Goal: Task Accomplishment & Management: Use online tool/utility

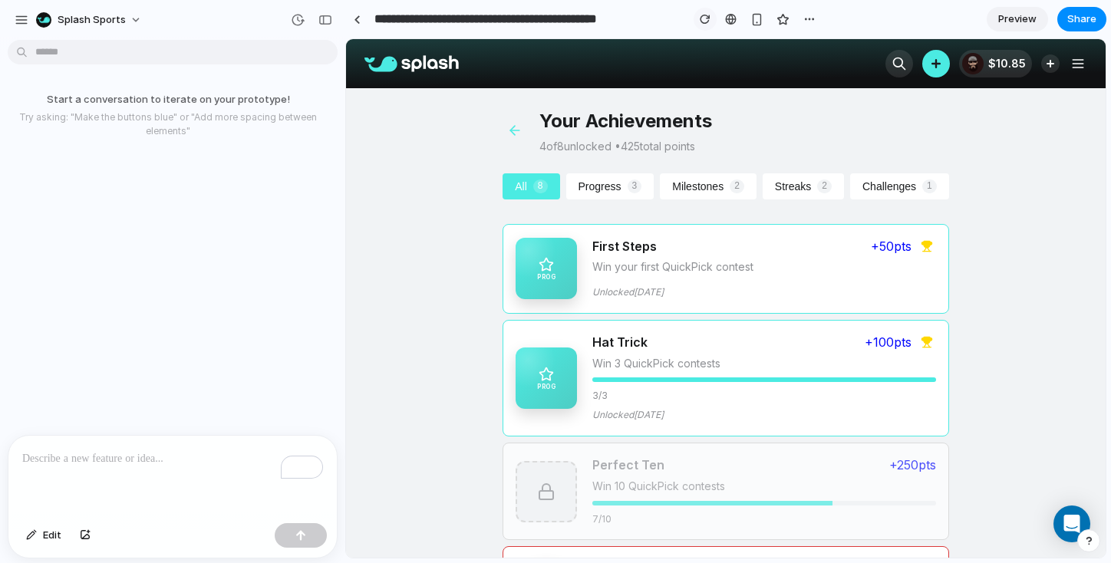
scroll to position [6, 0]
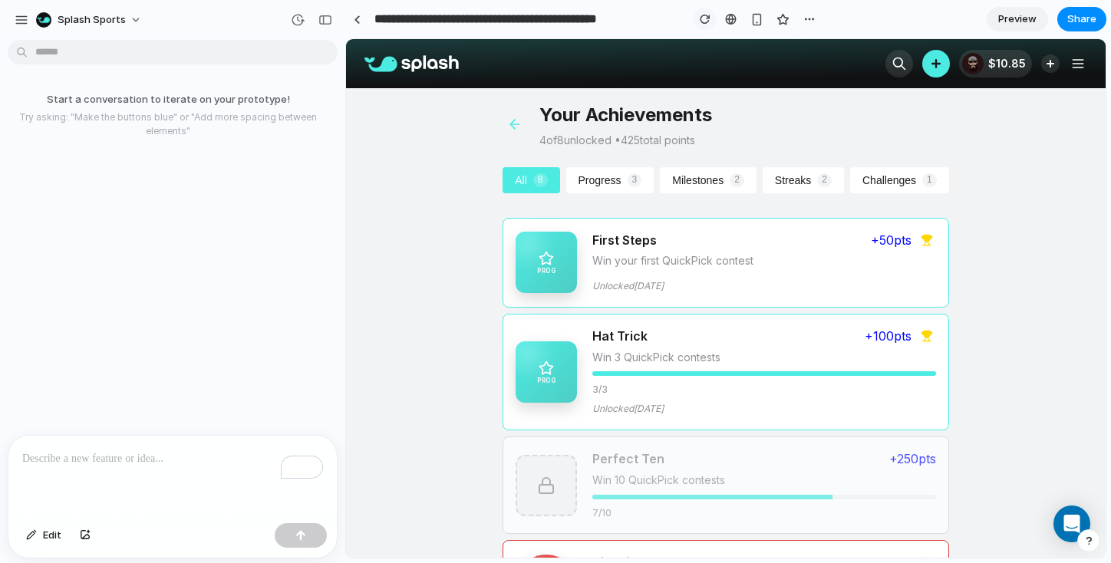
click at [712, 12] on button "button" at bounding box center [705, 19] width 23 height 23
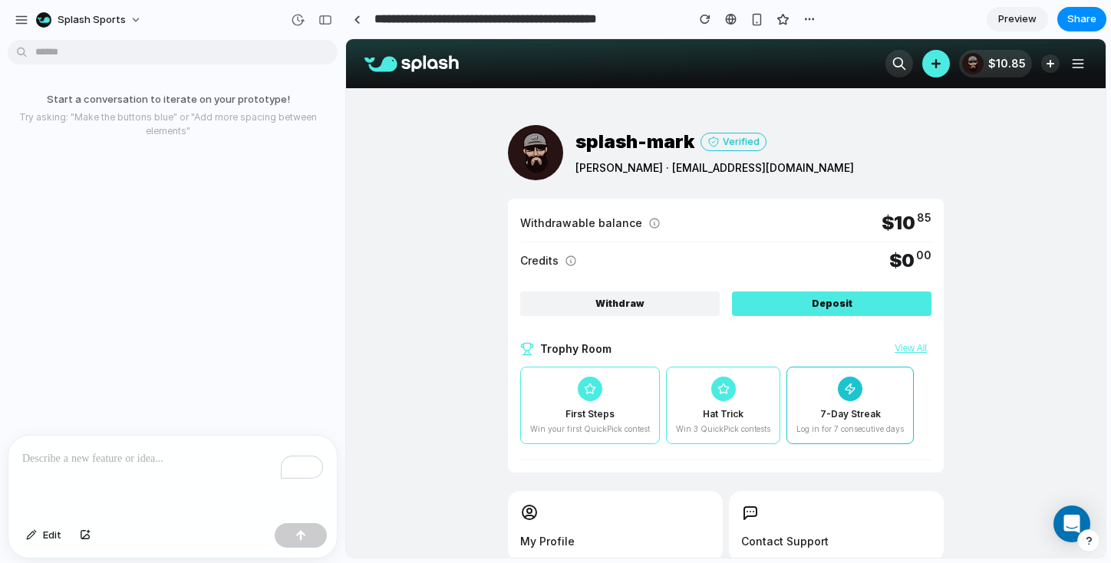
scroll to position [0, 0]
click at [84, 531] on div "button" at bounding box center [85, 535] width 11 height 9
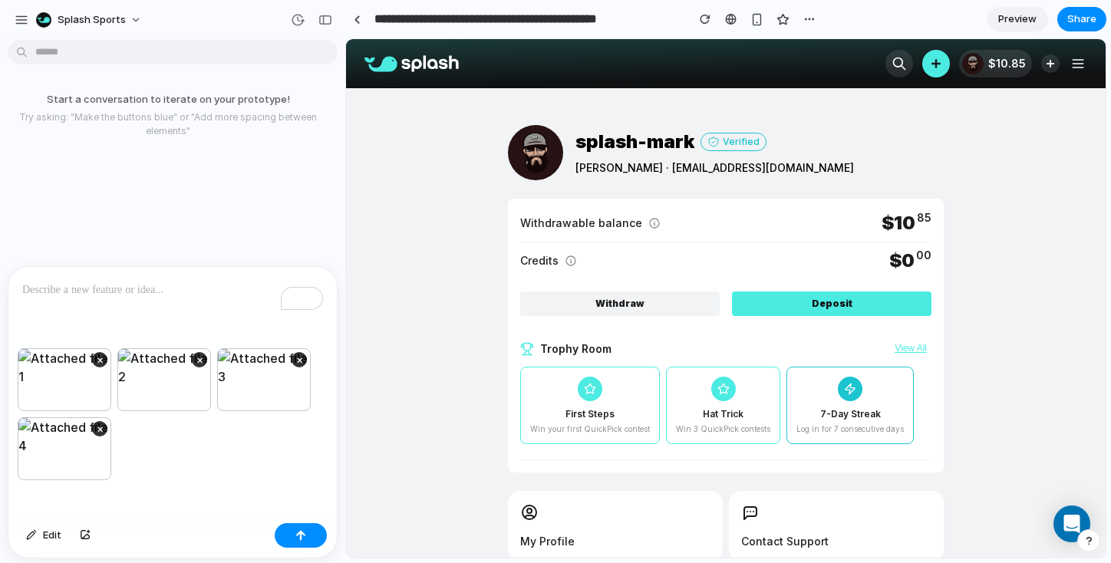
click at [191, 301] on div "To enrich screen reader interactions, please activate Accessibility in Grammarl…" at bounding box center [172, 307] width 329 height 81
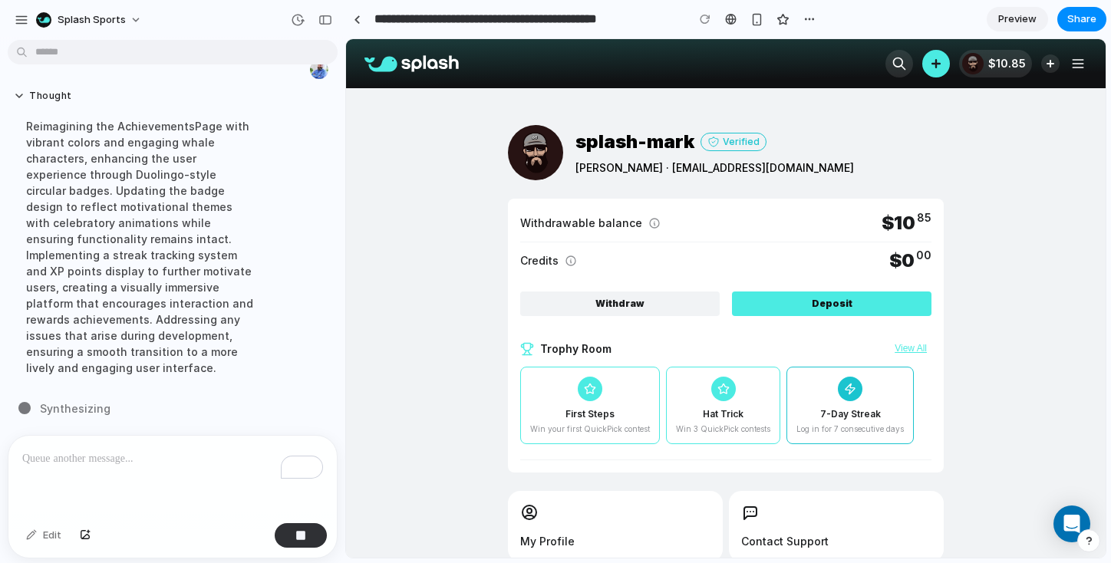
scroll to position [2747, 0]
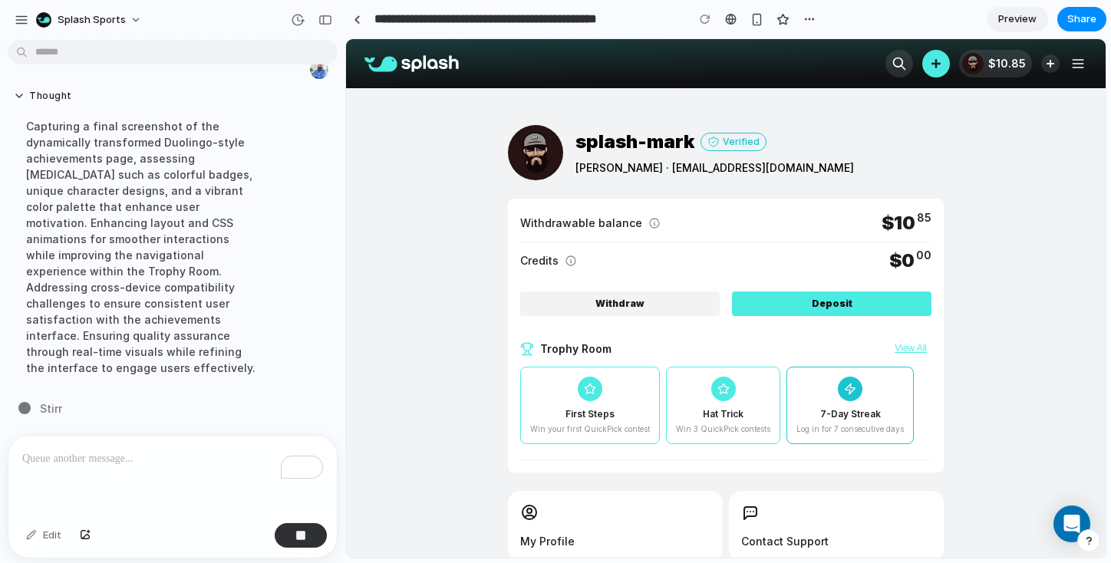
type input "**********"
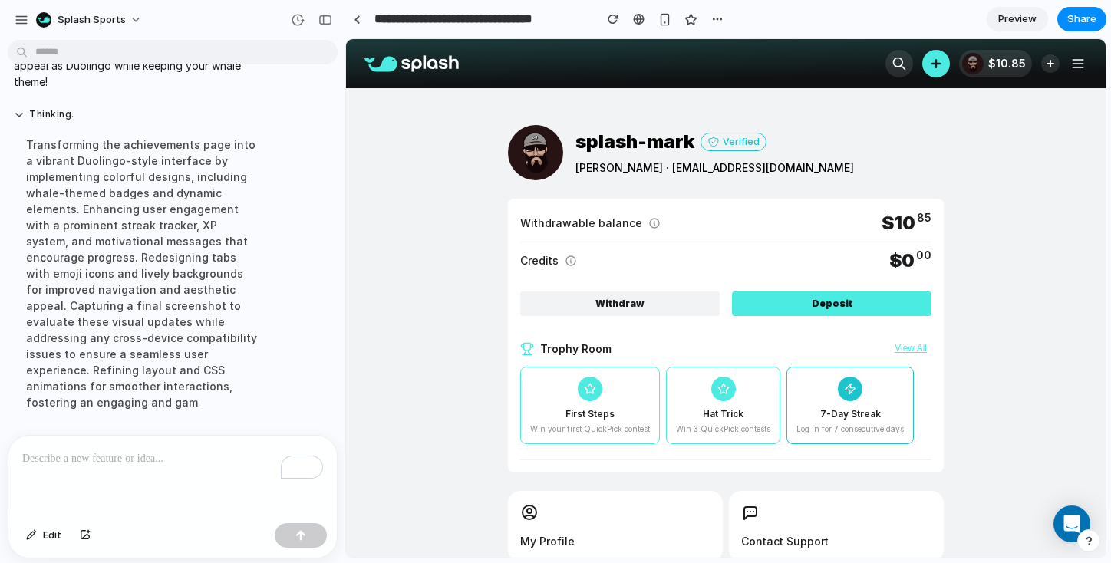
scroll to position [3266, 0]
click at [17, 121] on button "Thinking .." at bounding box center [142, 114] width 256 height 13
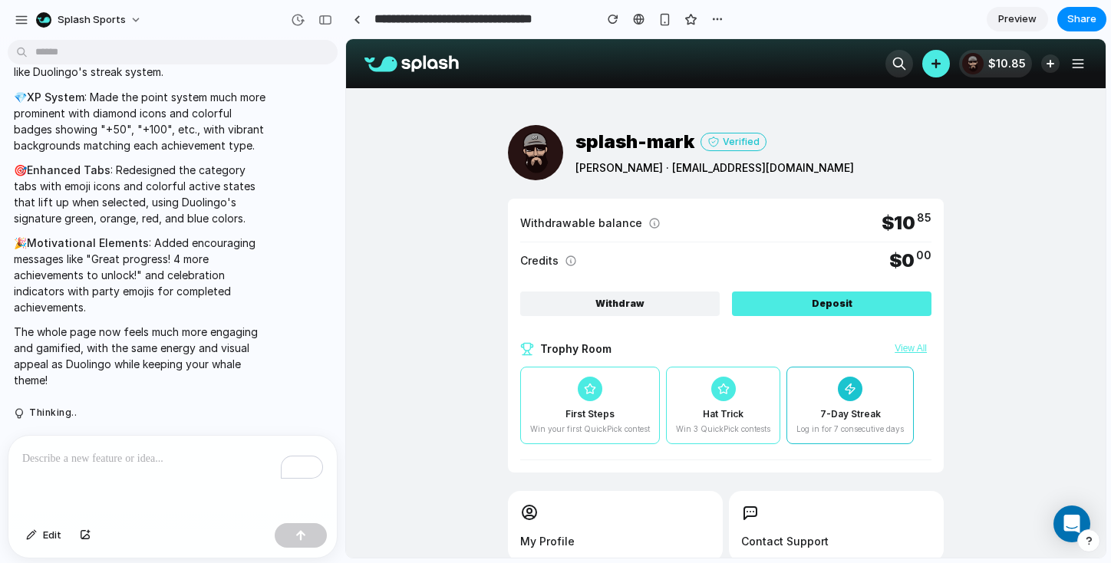
scroll to position [2984, 0]
click at [47, 413] on button "Thinking .." at bounding box center [142, 413] width 256 height 13
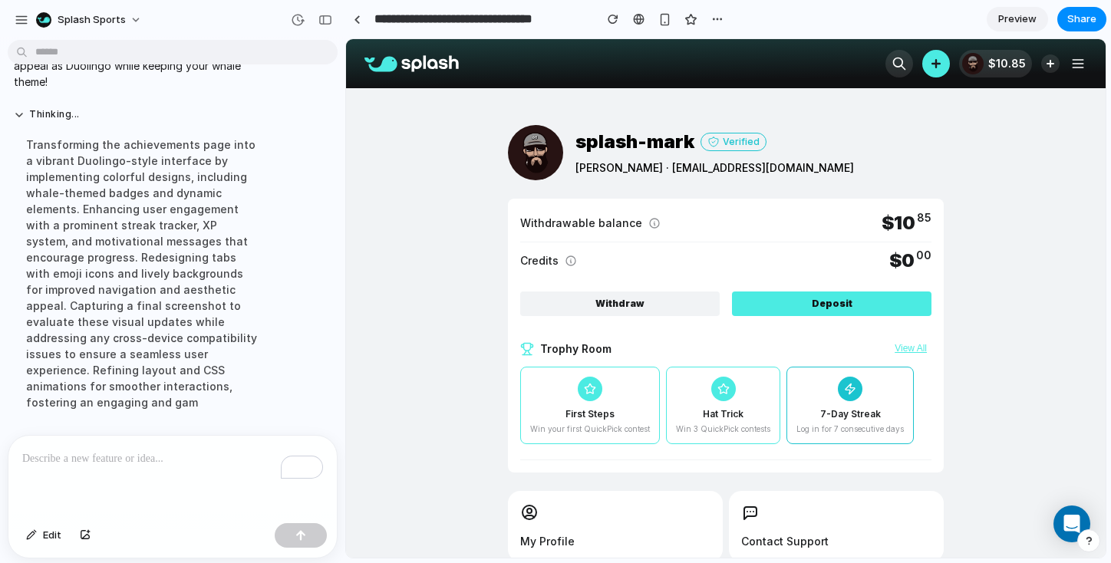
scroll to position [3266, 0]
click at [121, 357] on div "Transforming the achievements page into a vibrant Duolingo-style interface by i…" at bounding box center [142, 273] width 256 height 292
click at [175, 467] on p "To enrich screen reader interactions, please activate Accessibility in Grammarl…" at bounding box center [172, 459] width 301 height 18
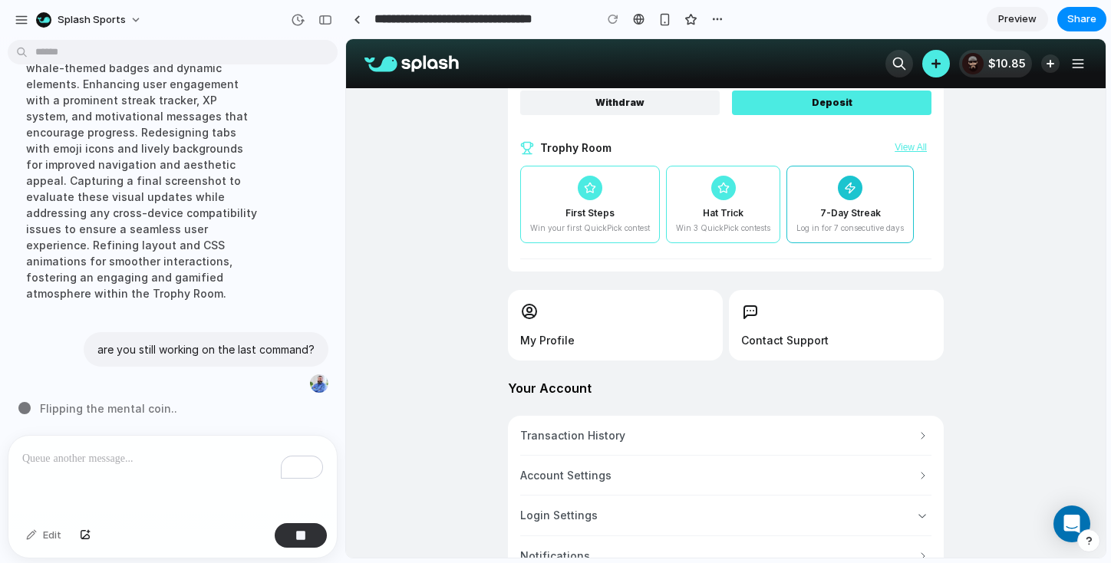
scroll to position [0, 0]
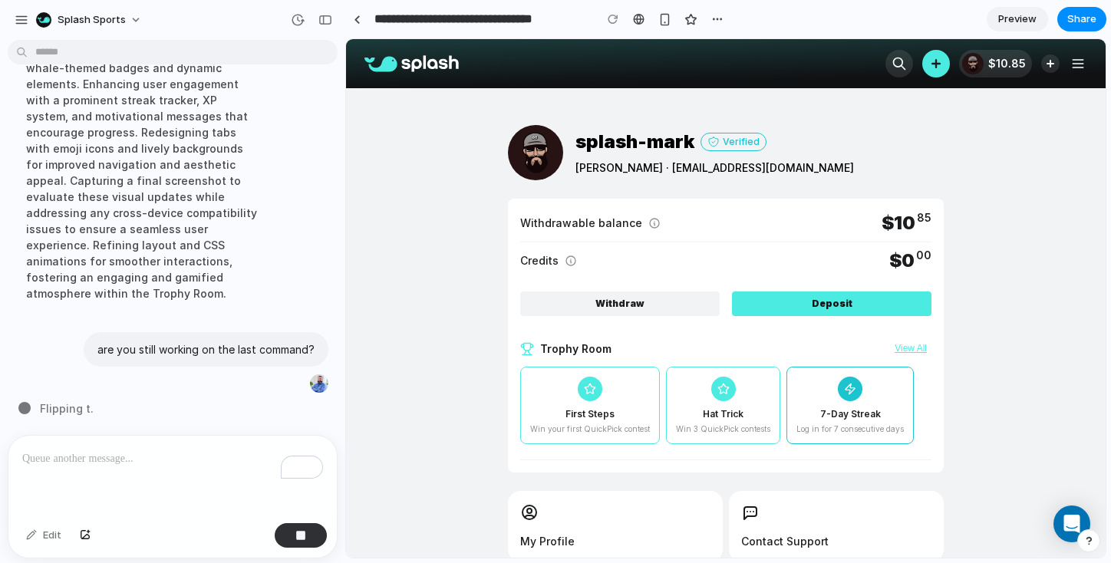
click at [906, 348] on button "View All" at bounding box center [910, 349] width 41 height 12
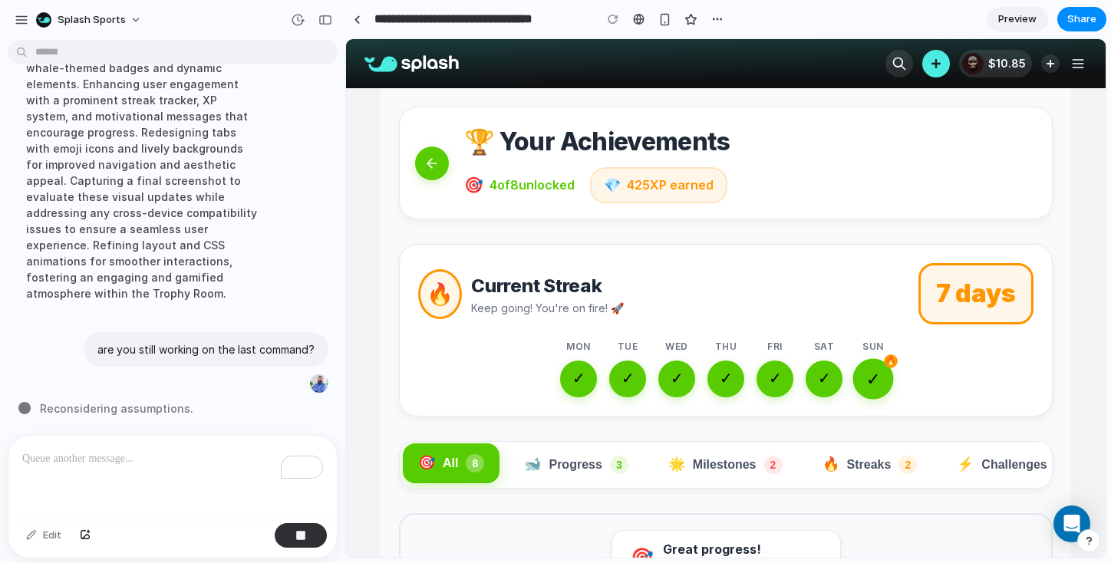
click at [1021, 146] on h1 "🏆 Your Achievements" at bounding box center [750, 142] width 573 height 38
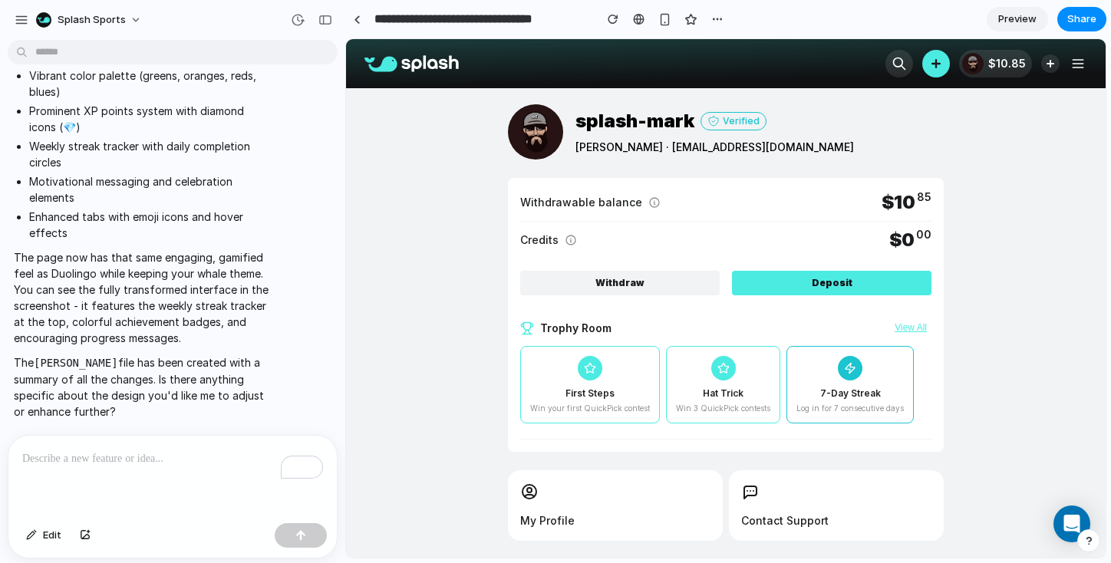
scroll to position [8, 0]
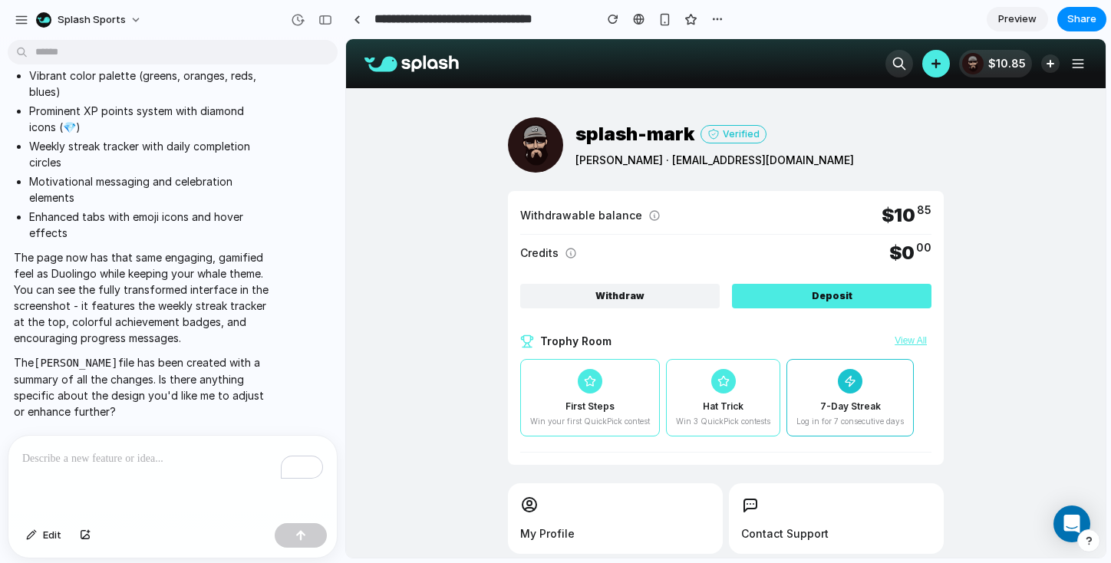
click at [911, 344] on button "View All" at bounding box center [910, 341] width 41 height 12
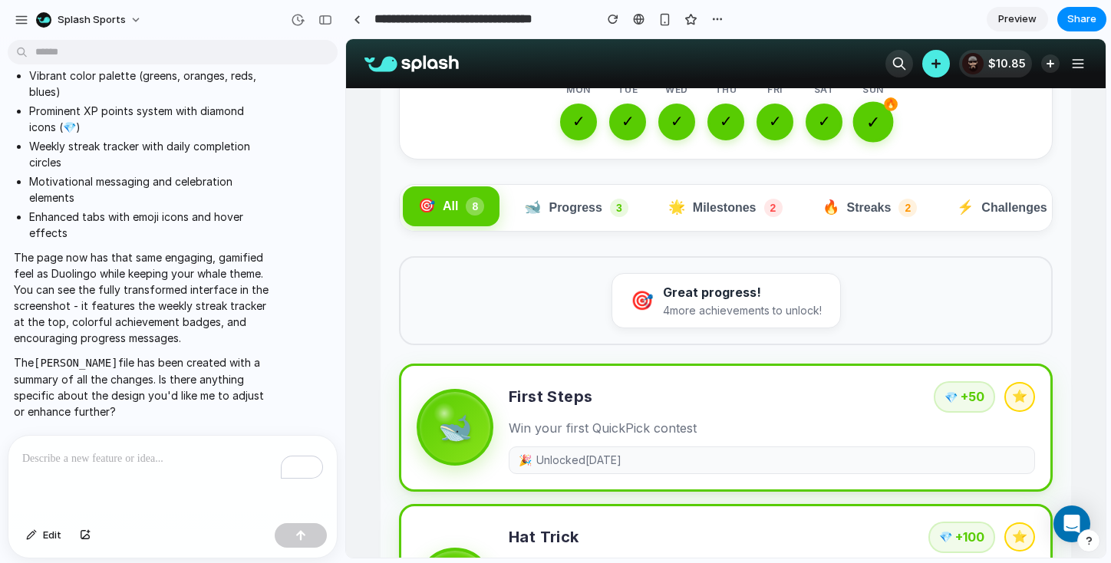
scroll to position [258, 0]
click at [540, 195] on button "🐋 Progress 3" at bounding box center [576, 207] width 134 height 40
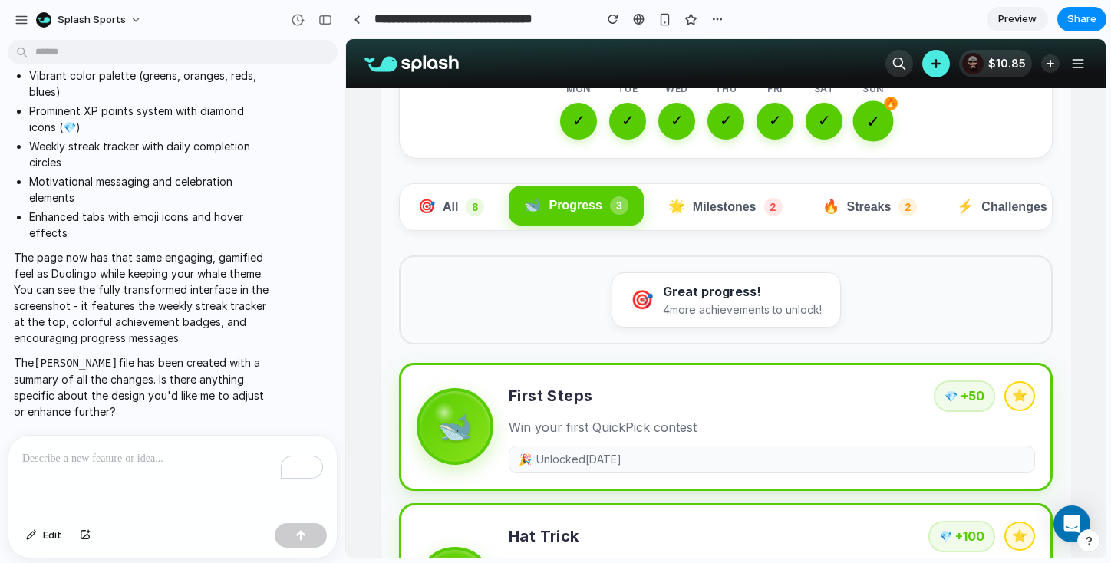
click at [715, 190] on button "🌟 Milestones 2" at bounding box center [725, 207] width 145 height 40
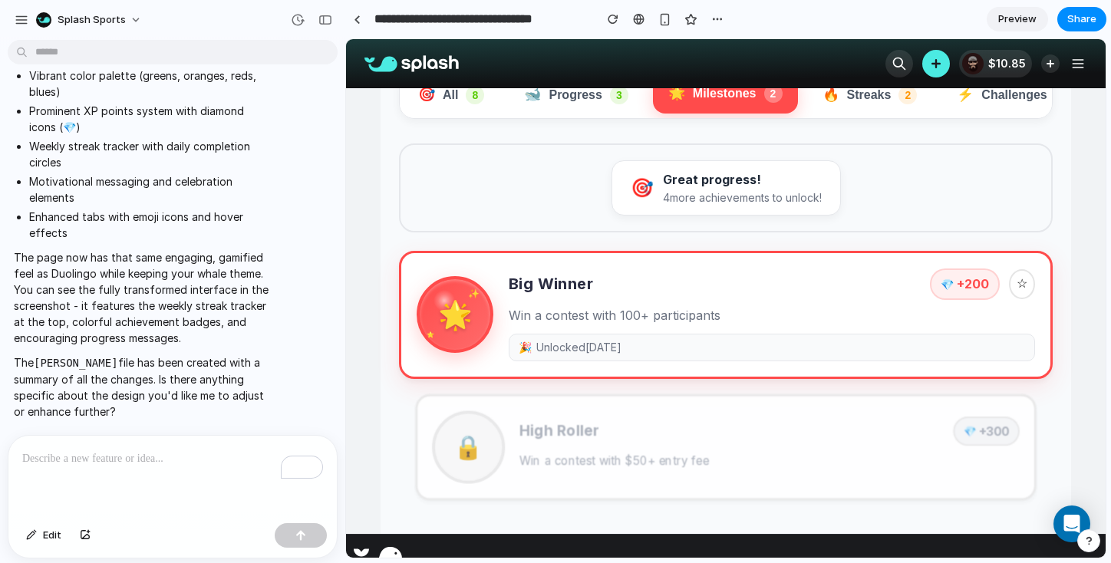
scroll to position [342, 0]
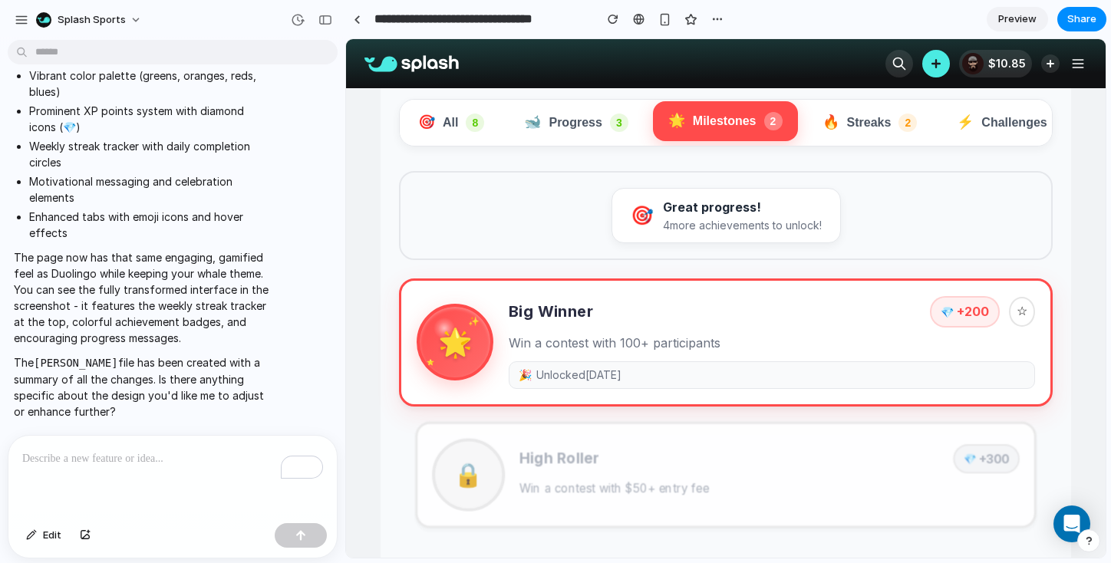
click at [461, 114] on button "🎯 All 8" at bounding box center [451, 123] width 97 height 40
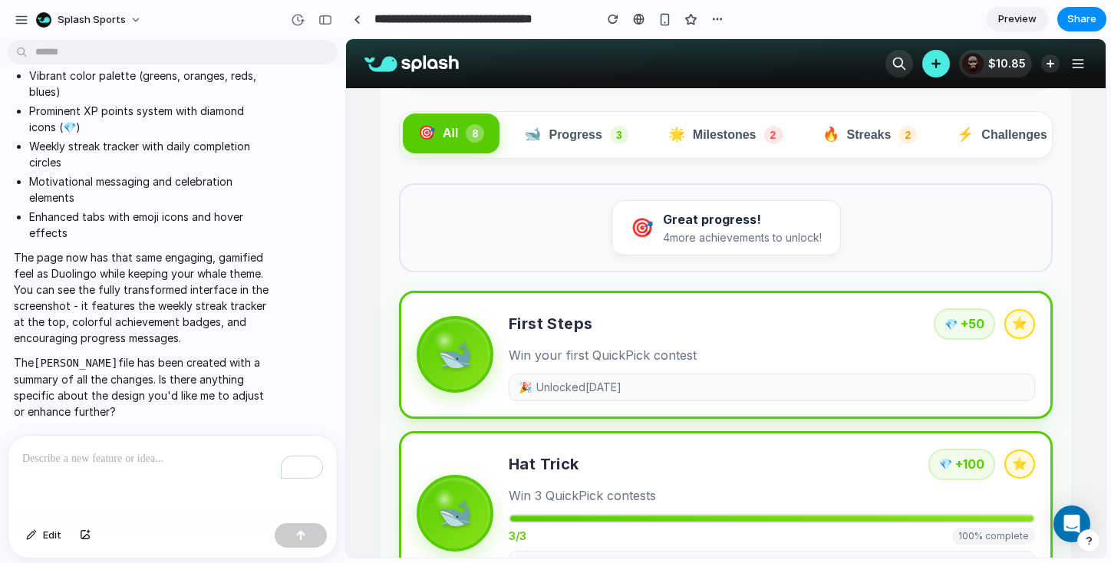
scroll to position [299, 0]
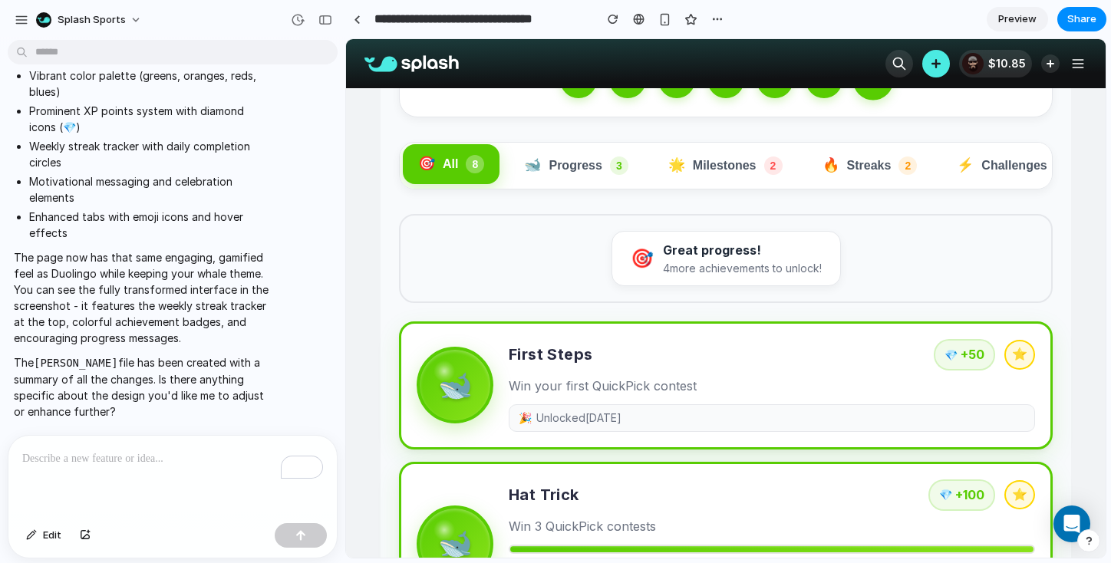
click at [751, 253] on div "Great progress!" at bounding box center [742, 250] width 159 height 19
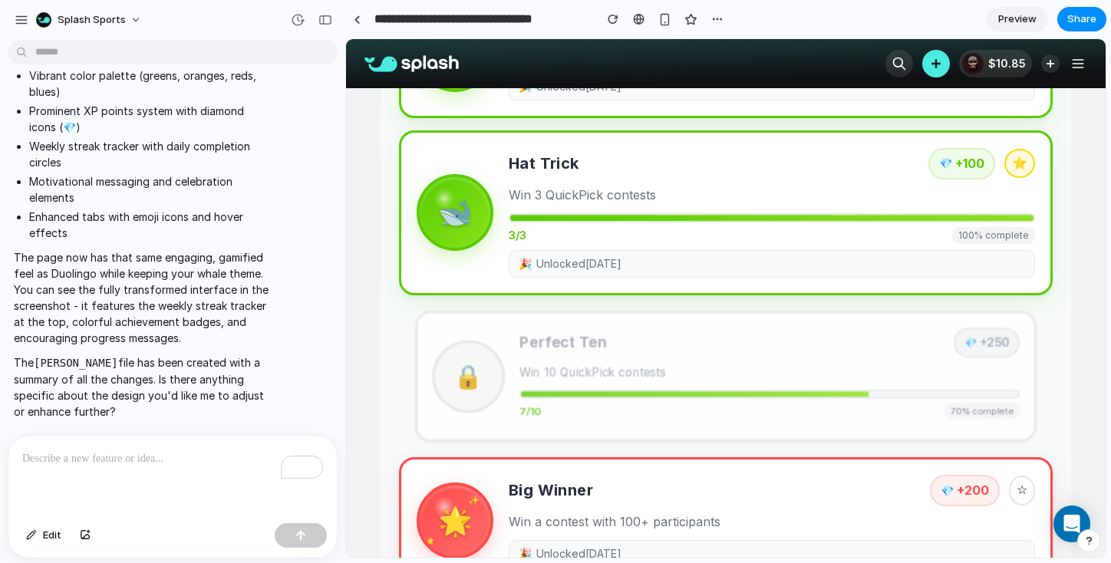
scroll to position [578, 0]
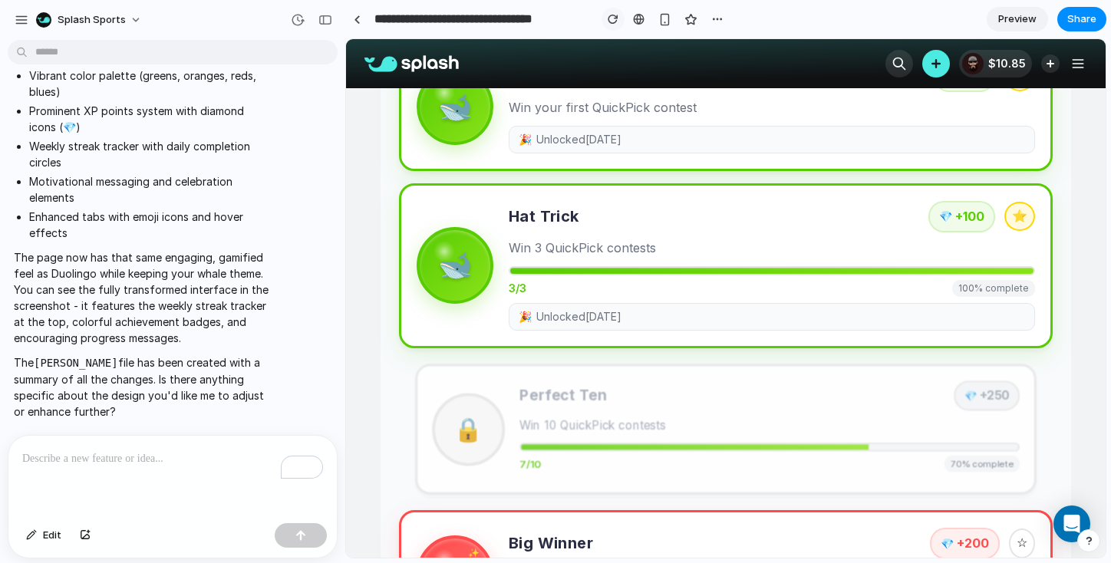
click at [608, 15] on div "button" at bounding box center [613, 19] width 11 height 11
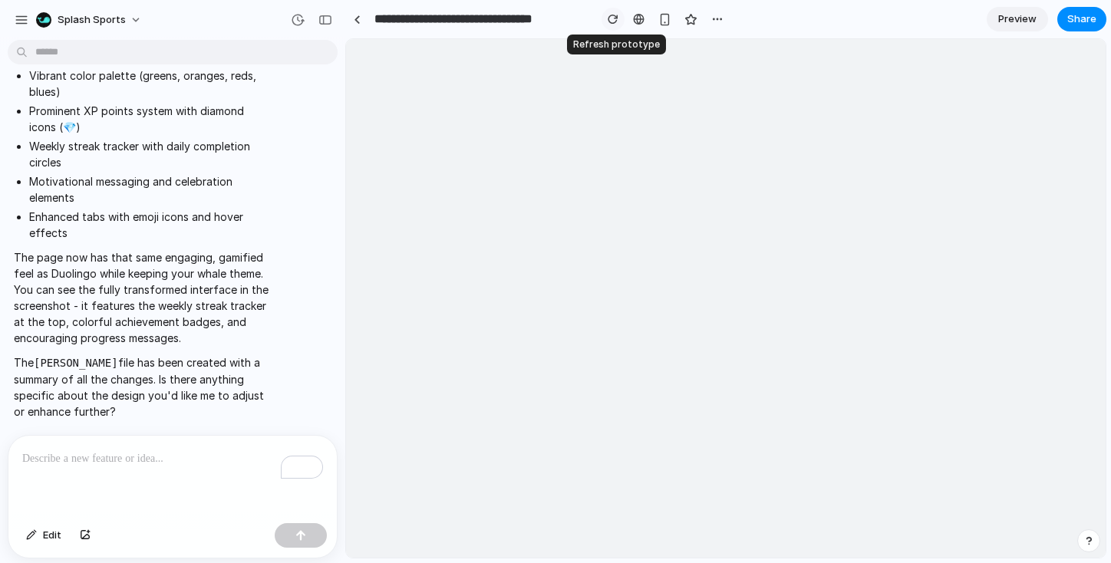
scroll to position [0, 0]
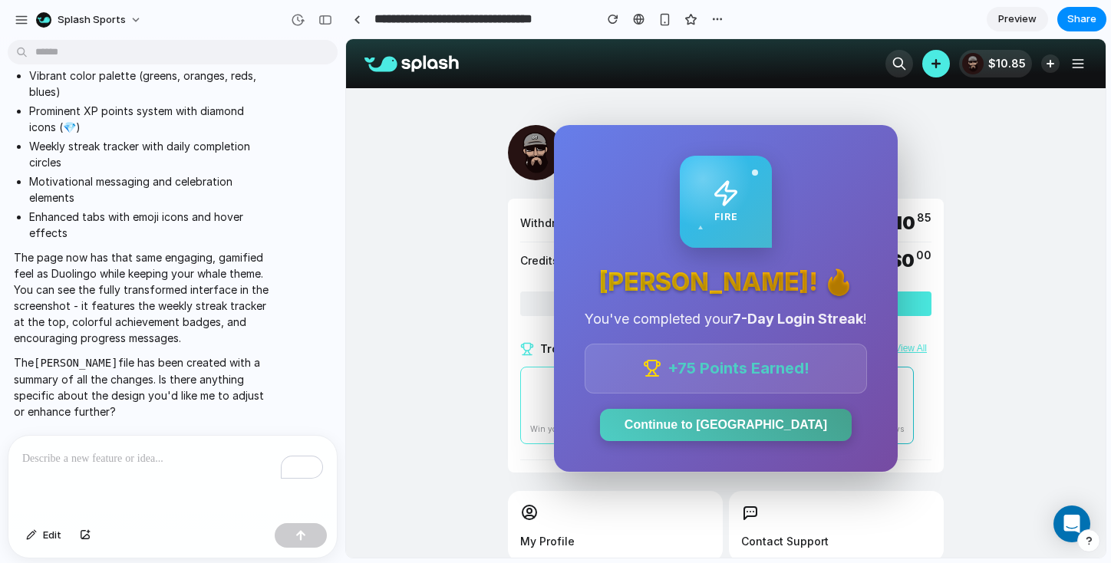
click at [540, 332] on div "Trophy Room View All First Steps Win your first QuickPick contest Hat Trick Win…" at bounding box center [725, 395] width 411 height 132
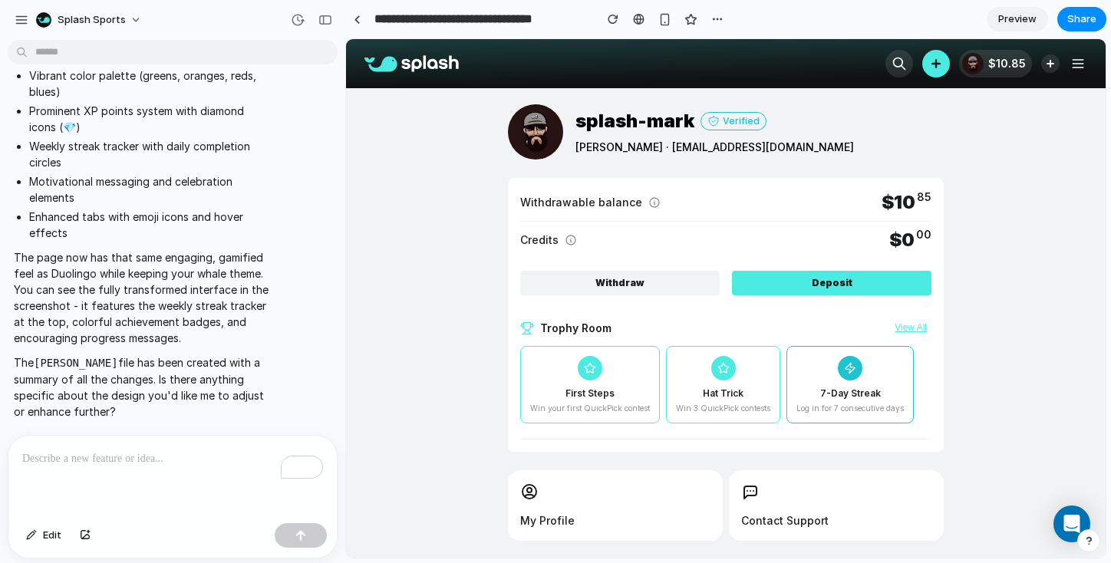
scroll to position [22, 0]
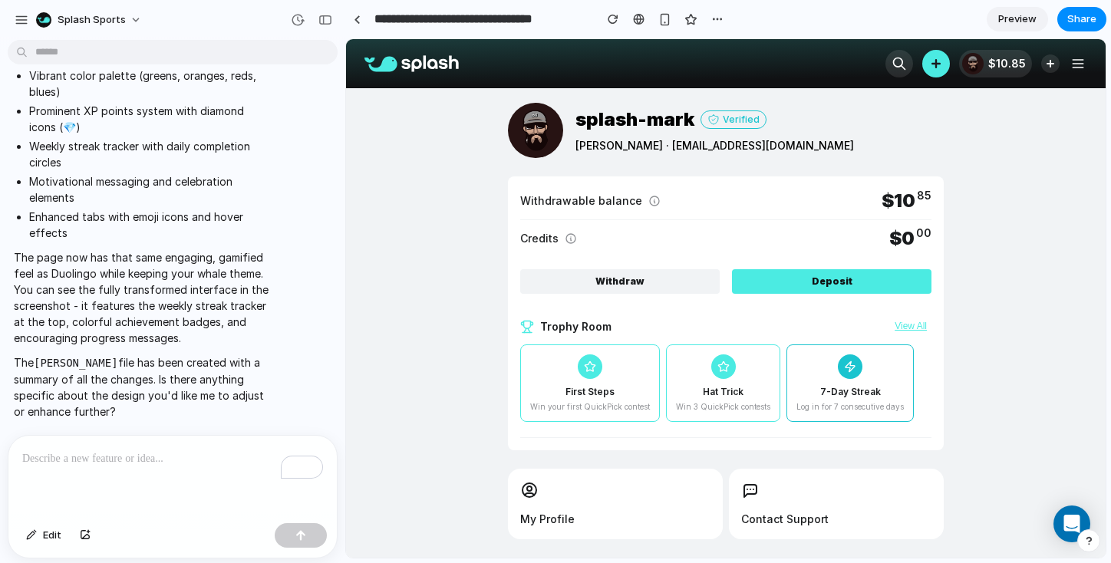
click at [923, 325] on button "View All" at bounding box center [910, 327] width 41 height 12
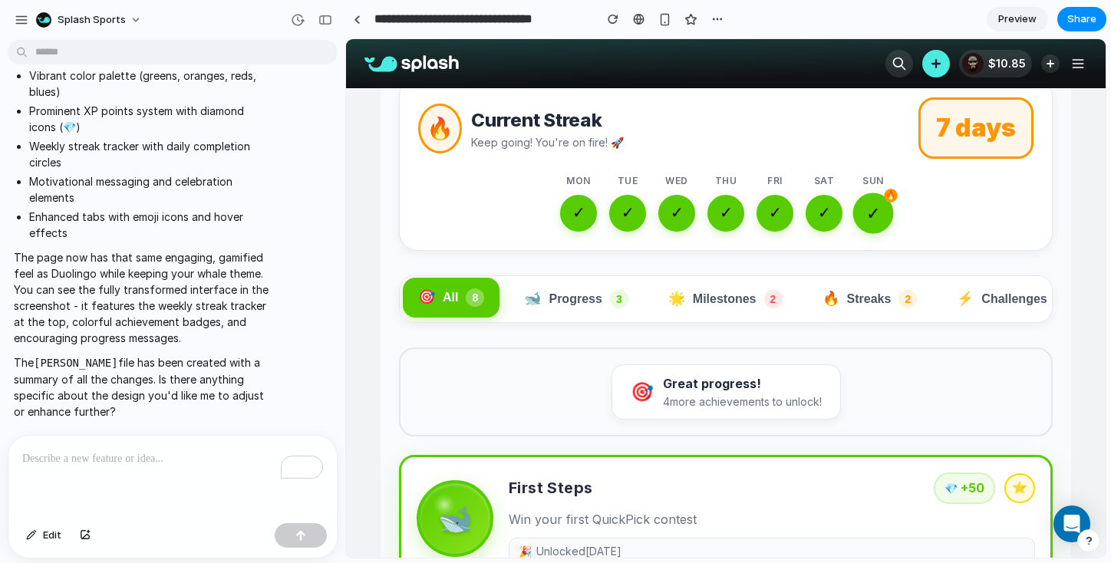
scroll to position [169, 0]
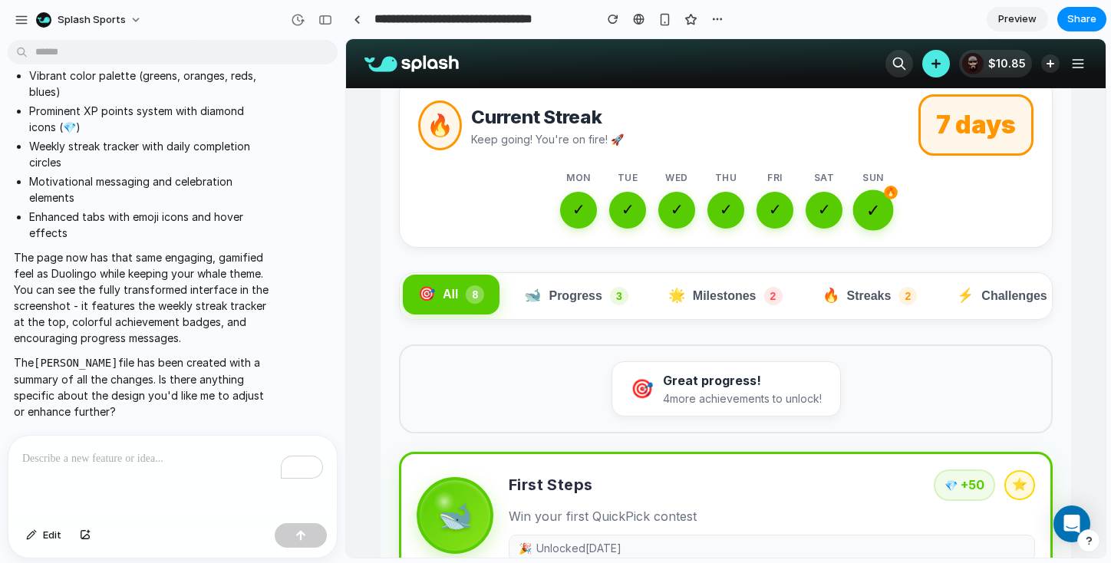
click at [858, 280] on button "🔥 Streaks 2" at bounding box center [871, 296] width 126 height 40
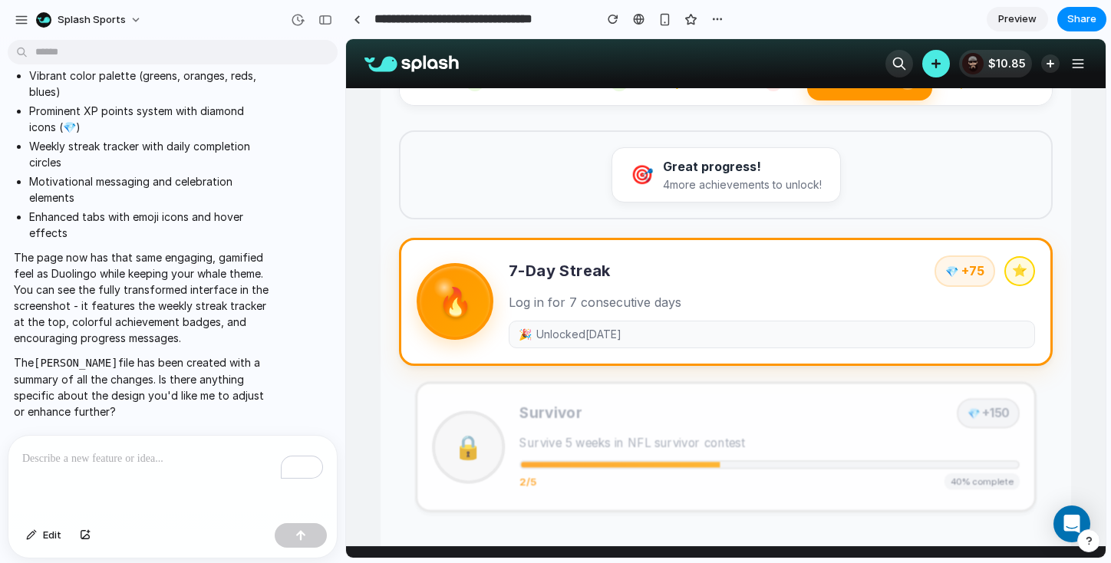
scroll to position [385, 0]
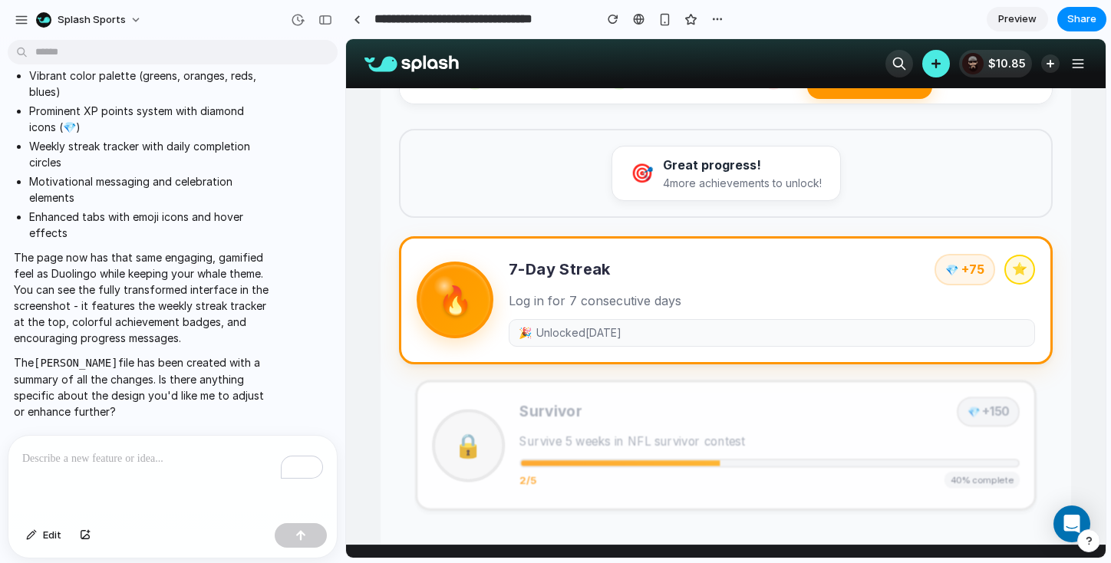
click at [682, 150] on div "🎯 Great progress! 4 more achievements to unlock!" at bounding box center [727, 173] width 230 height 55
click at [682, 175] on div "4 more achievements to unlock!" at bounding box center [742, 183] width 159 height 17
click at [45, 541] on span "Edit" at bounding box center [52, 535] width 18 height 15
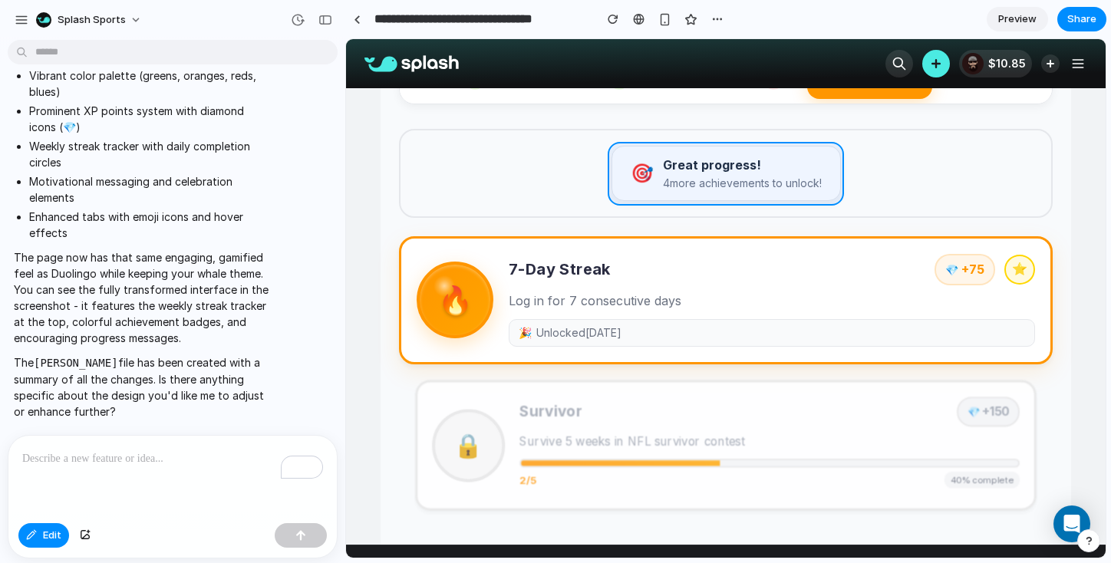
click at [624, 154] on div at bounding box center [726, 299] width 759 height 518
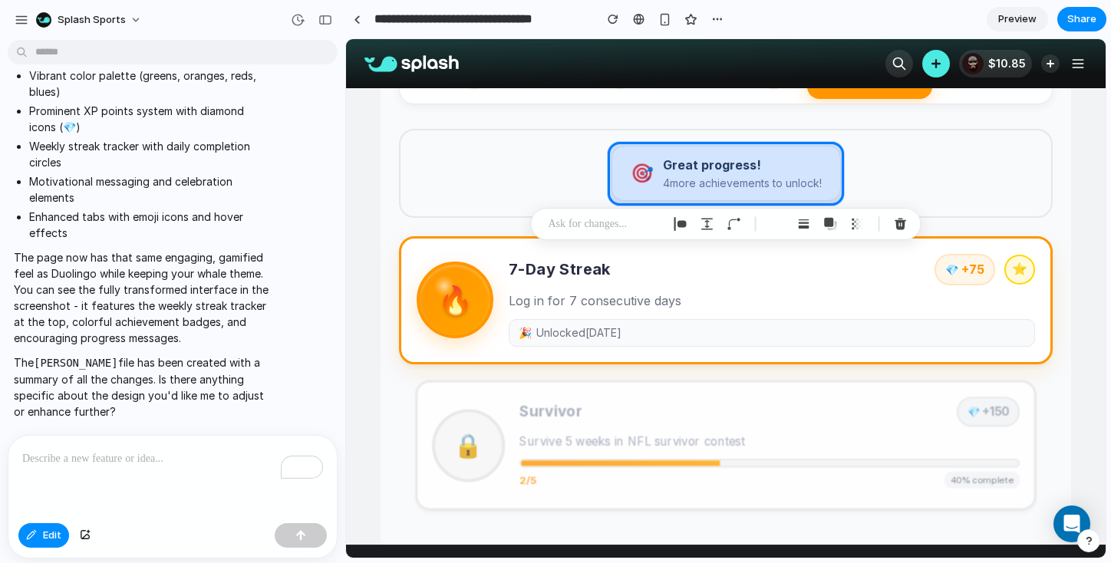
click at [832, 150] on div at bounding box center [726, 299] width 759 height 518
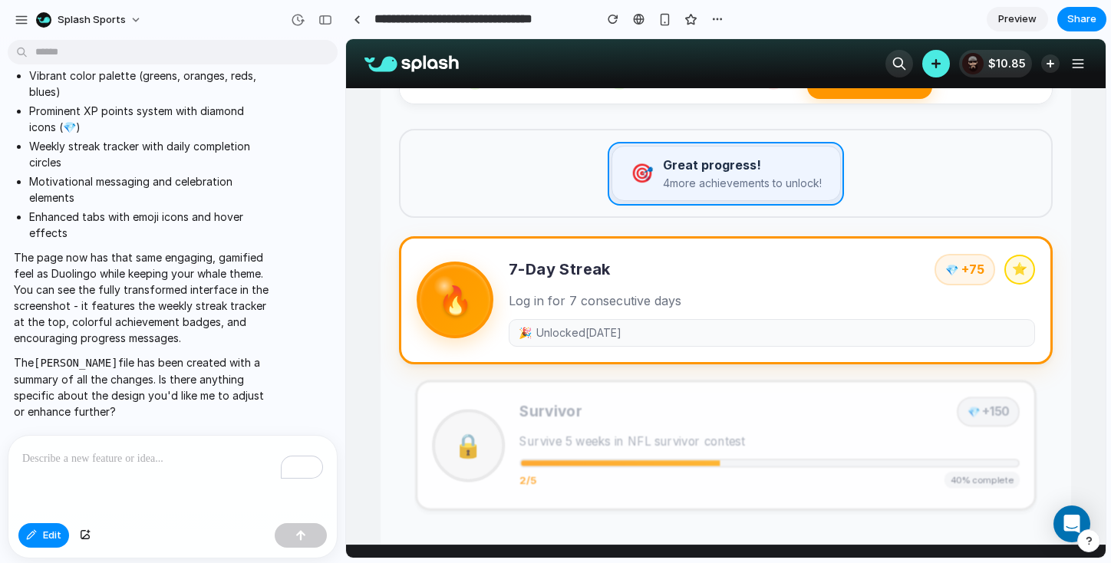
click at [834, 153] on div at bounding box center [726, 299] width 759 height 518
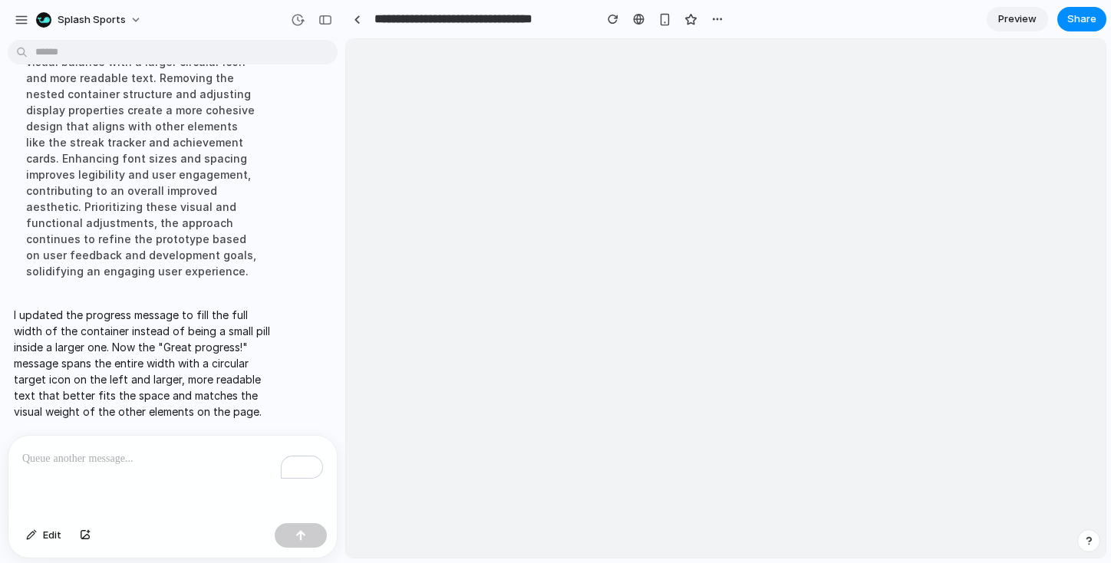
scroll to position [0, 0]
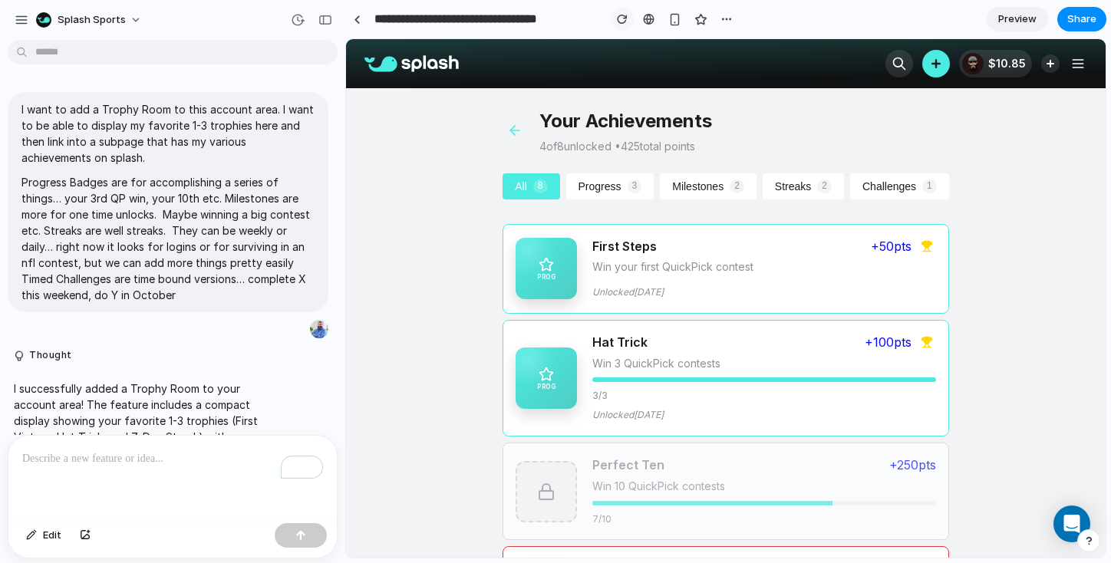
scroll to position [2036, 0]
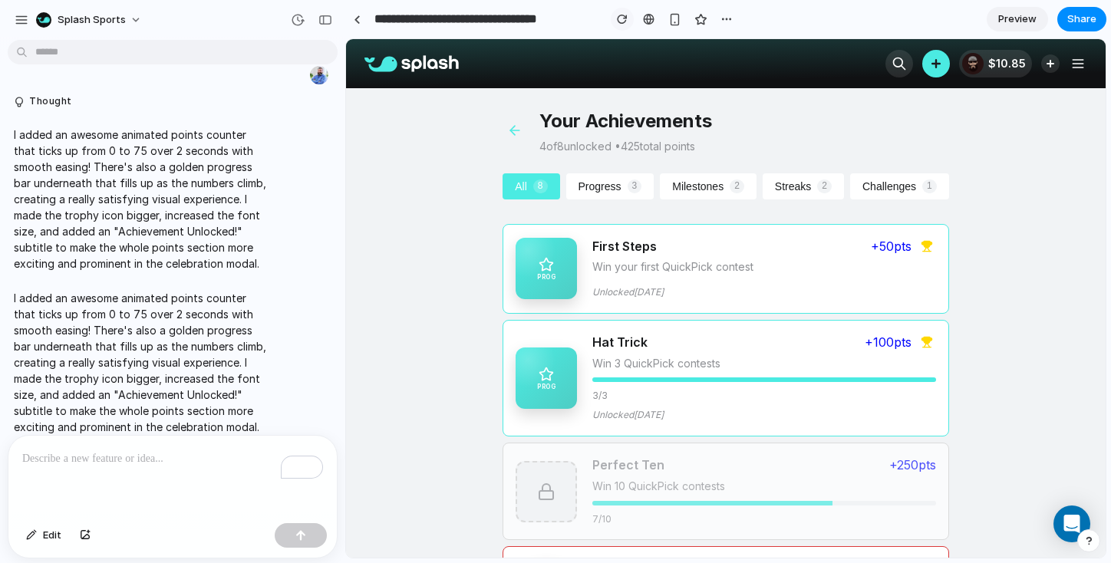
click at [622, 14] on div "button" at bounding box center [622, 19] width 11 height 11
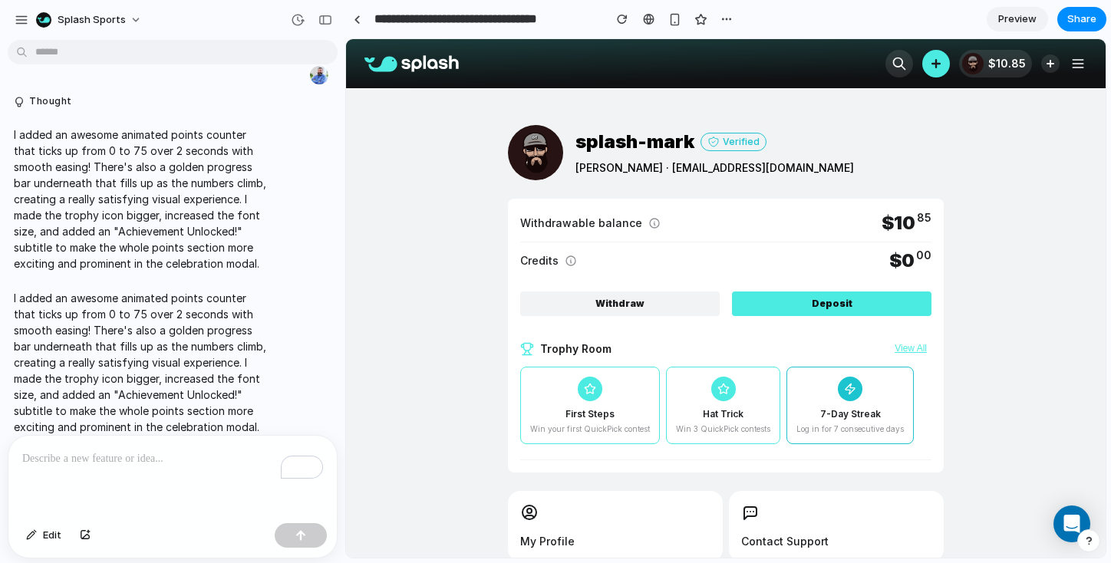
scroll to position [0, 0]
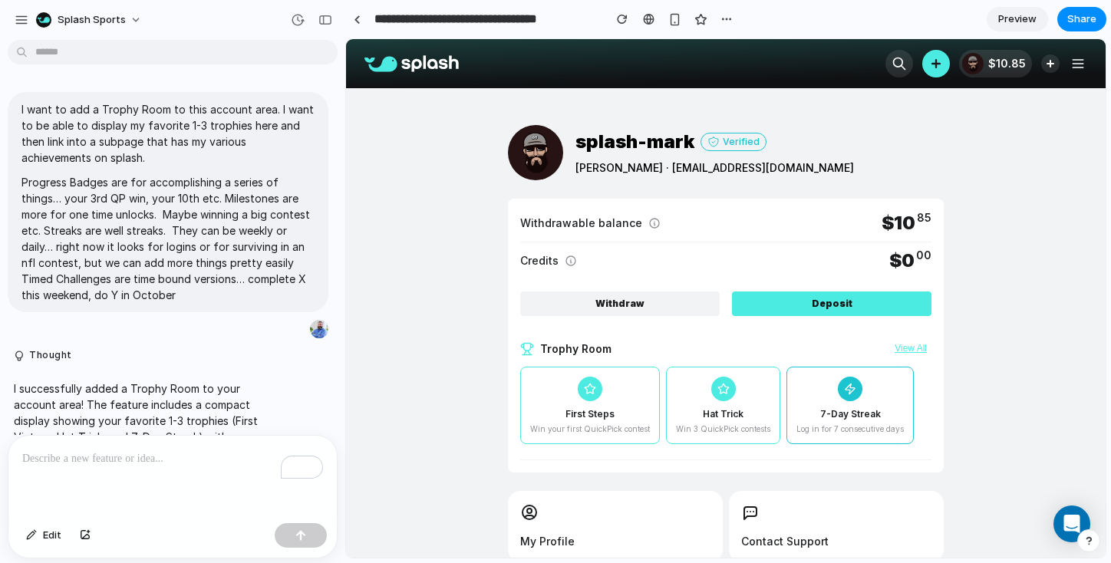
scroll to position [2036, 0]
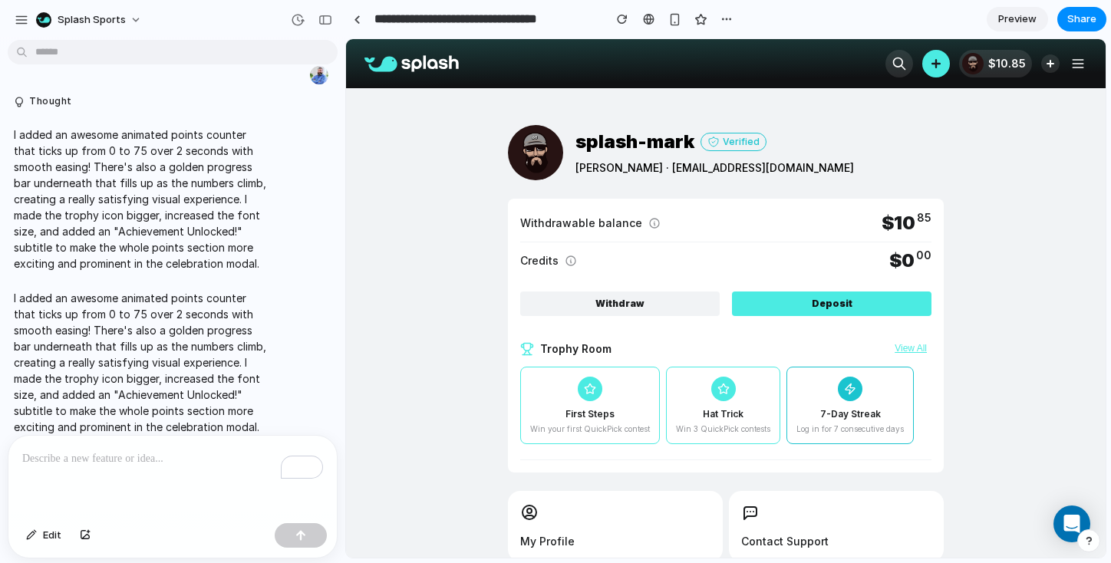
click at [910, 348] on button "View All" at bounding box center [910, 349] width 41 height 12
